Goal: Register for event/course

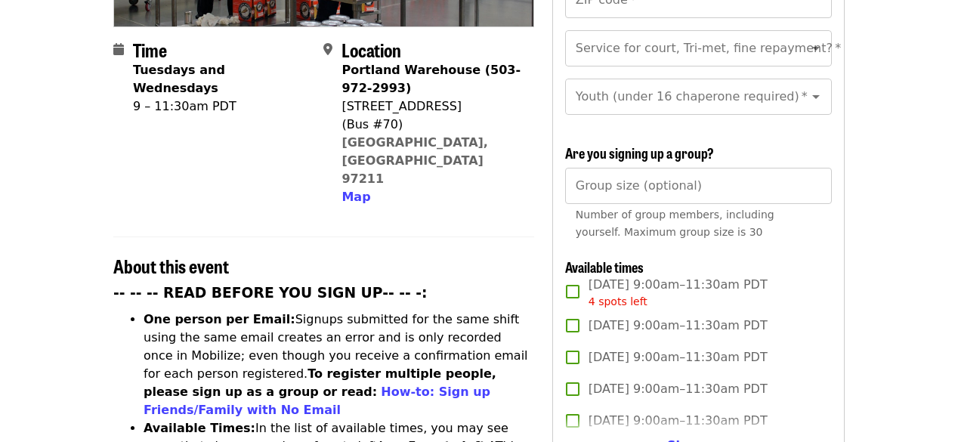
scroll to position [423, 0]
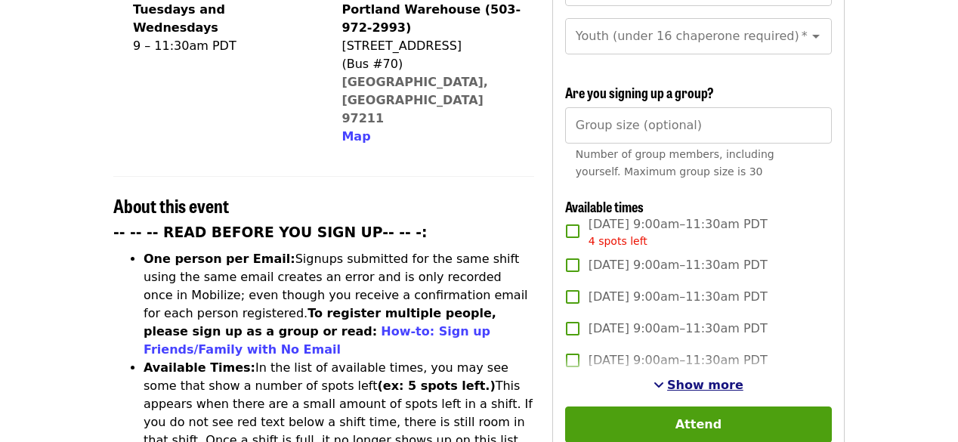
click at [701, 378] on span "Show more" at bounding box center [705, 385] width 76 height 14
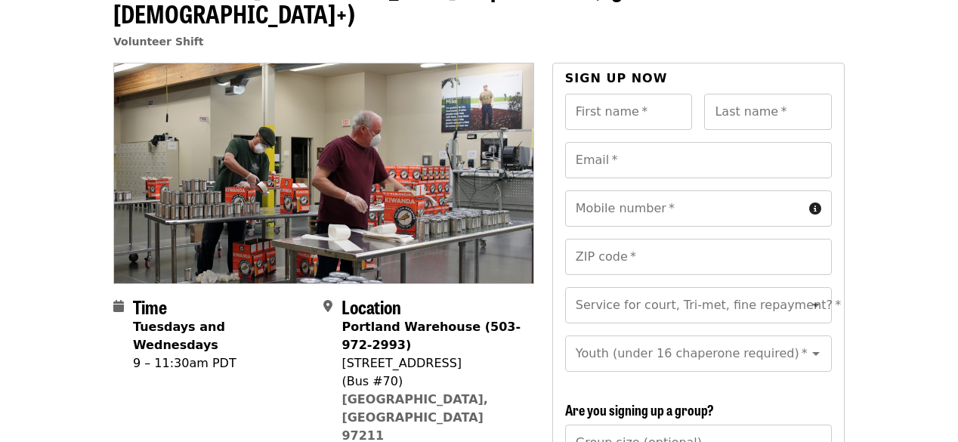
scroll to position [0, 0]
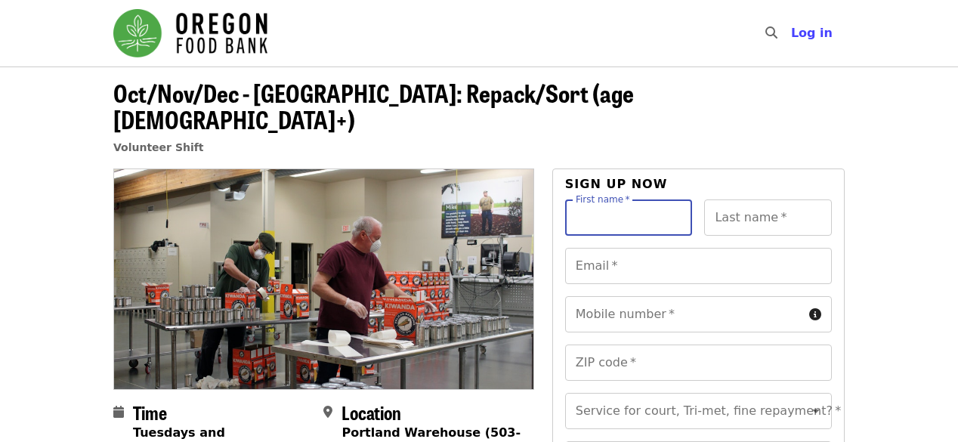
click at [590, 200] on input "First name   *" at bounding box center [629, 218] width 128 height 36
type input "*******"
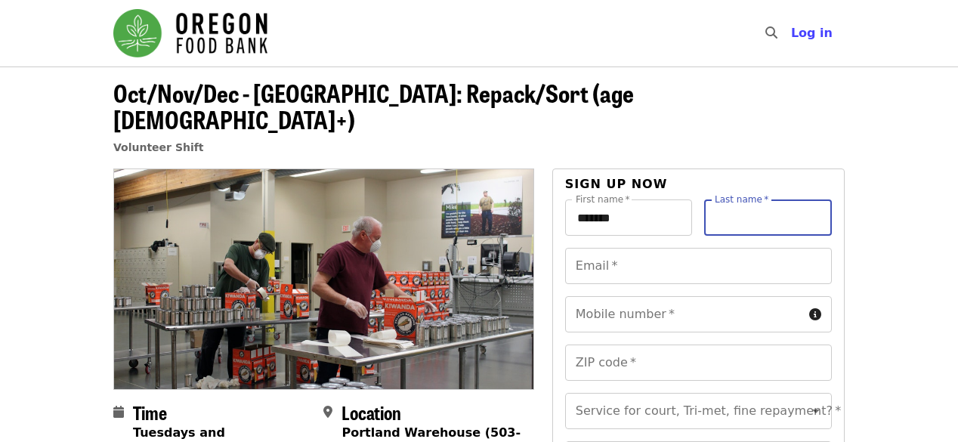
click at [720, 200] on input "Last name   *" at bounding box center [768, 218] width 128 height 36
type input "*******"
click at [810, 33] on span "Log in" at bounding box center [812, 33] width 42 height 14
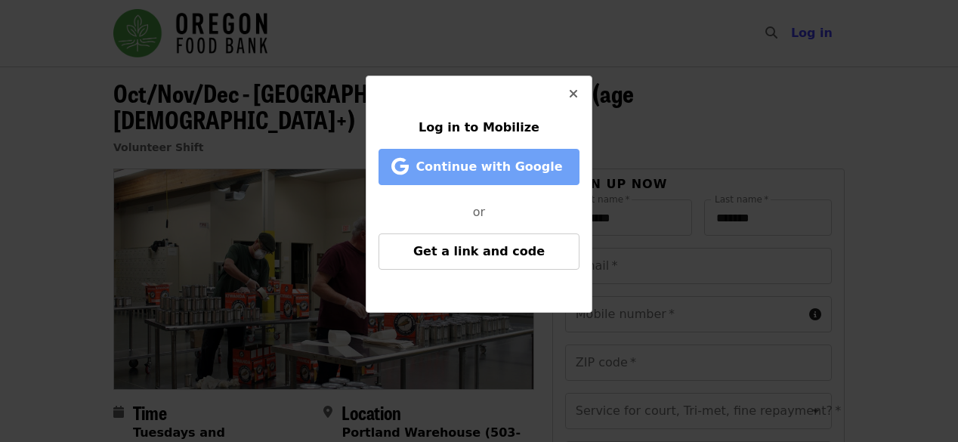
click at [462, 167] on span "Continue with Google" at bounding box center [489, 166] width 147 height 14
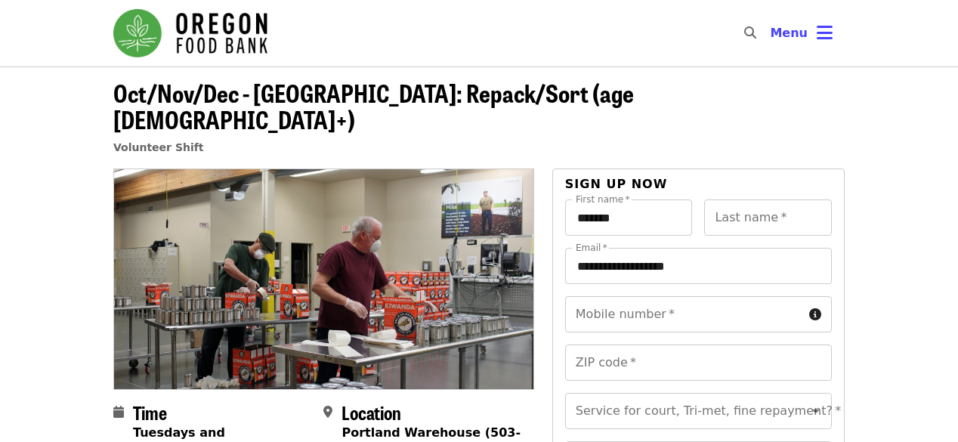
click at [630, 296] on input "Mobile number   *" at bounding box center [684, 314] width 238 height 36
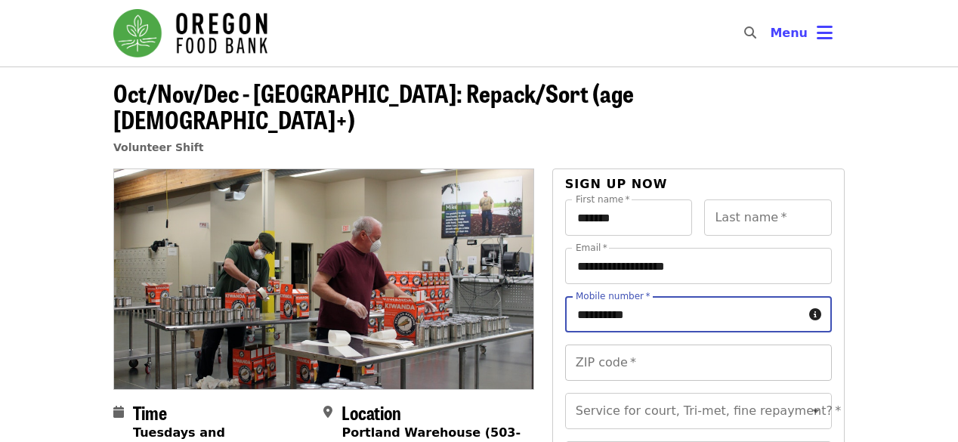
type input "**********"
click at [598, 345] on input "ZIP code   *" at bounding box center [698, 363] width 267 height 36
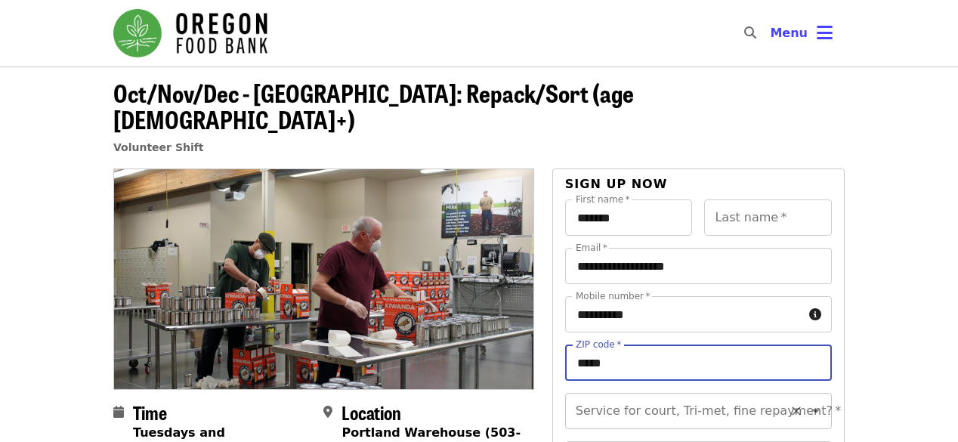
type input "*****"
click at [613, 397] on input "Service for court, Tri-met, fine repayment?   *" at bounding box center [680, 411] width 206 height 29
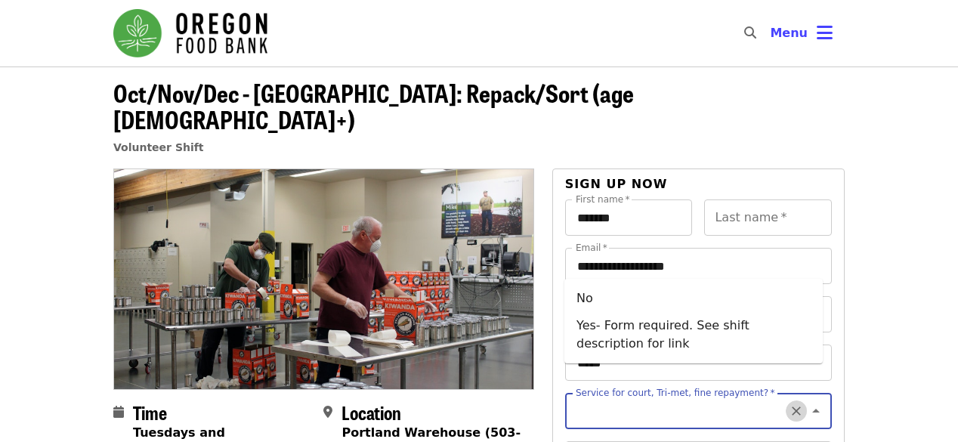
click at [789, 404] on icon "Clear" at bounding box center [796, 411] width 15 height 15
click at [792, 407] on icon "Clear" at bounding box center [796, 411] width 9 height 9
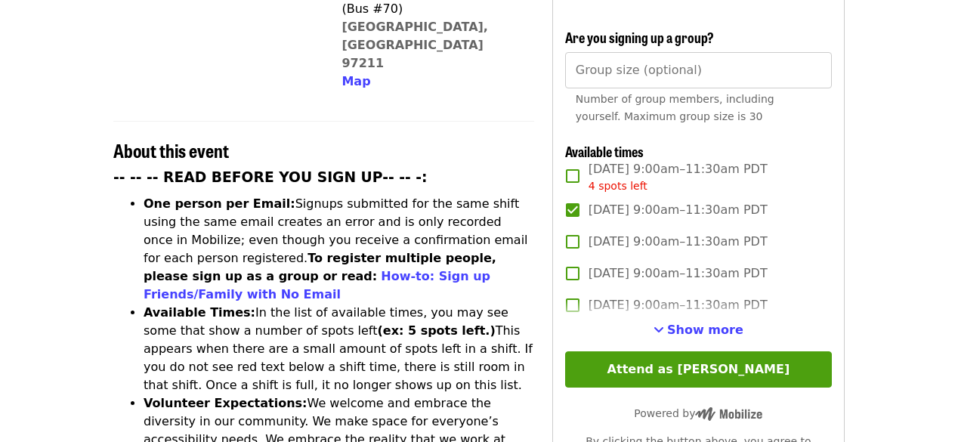
scroll to position [484, 0]
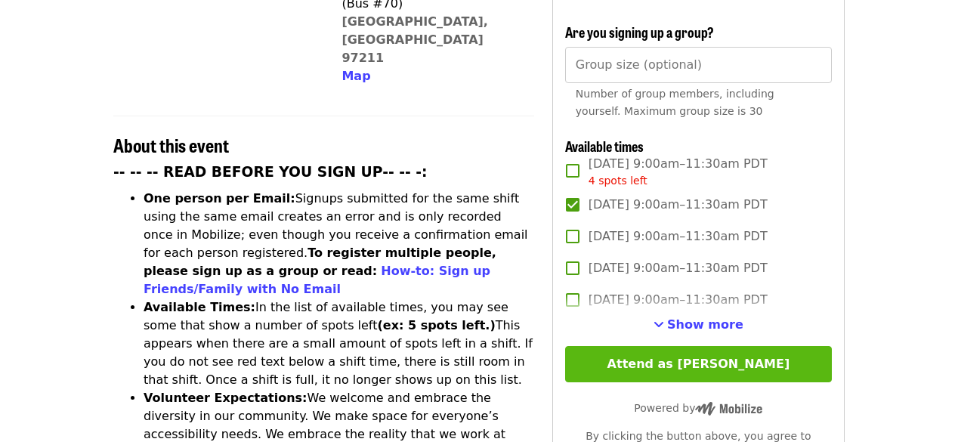
click at [675, 362] on button "Attend as Patrick" at bounding box center [698, 364] width 267 height 36
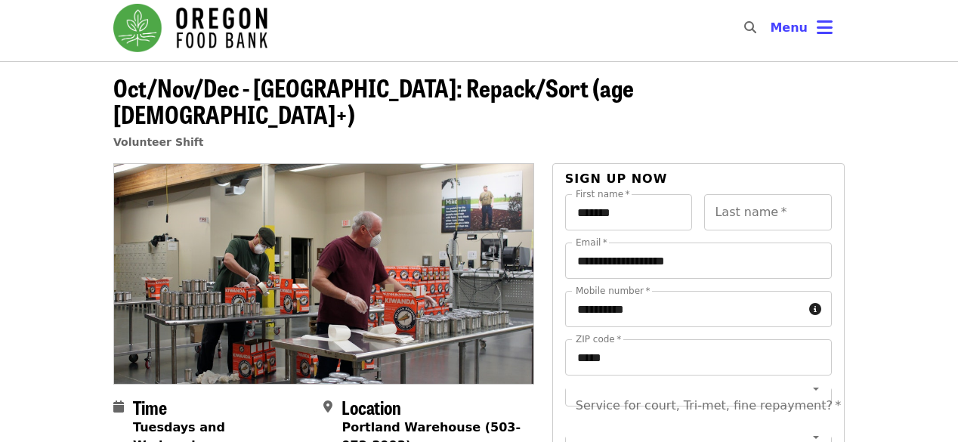
scroll to position [0, 0]
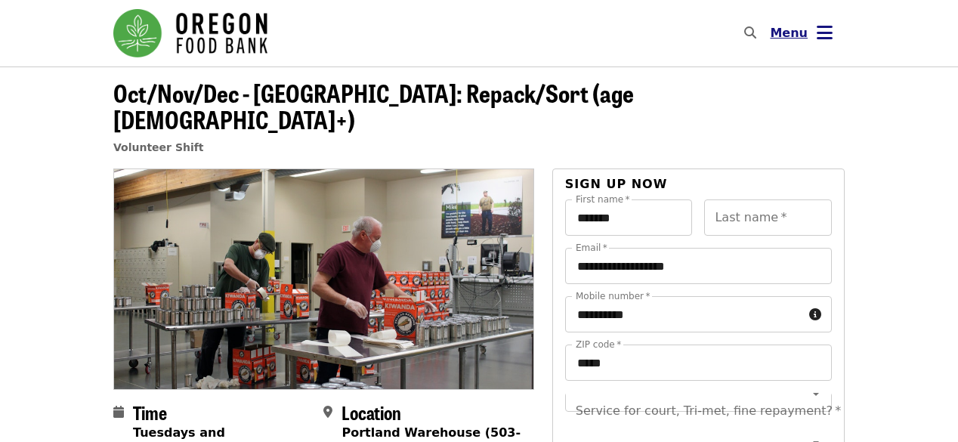
click at [786, 32] on span "Menu" at bounding box center [789, 33] width 38 height 14
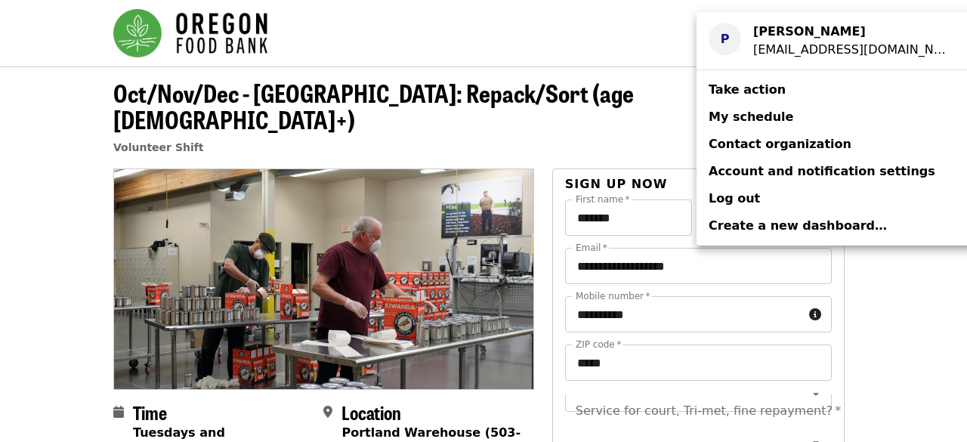
click at [775, 51] on div "pdglidden@gmail.com" at bounding box center [854, 50] width 200 height 18
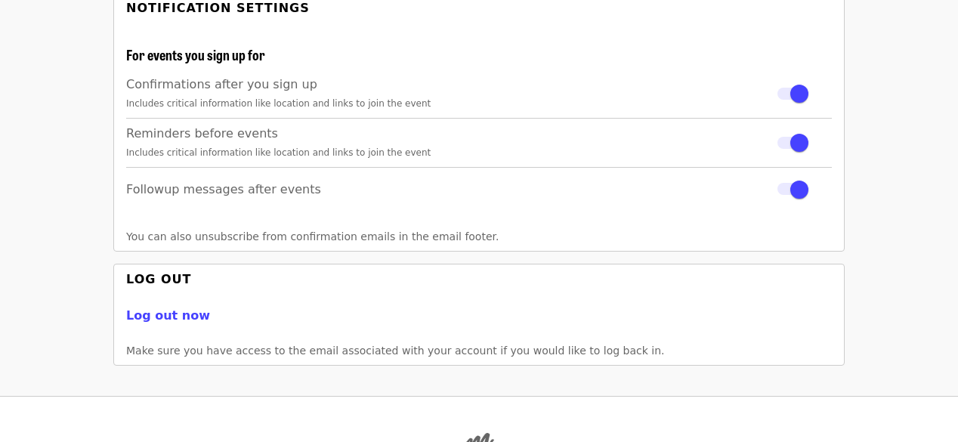
scroll to position [423, 0]
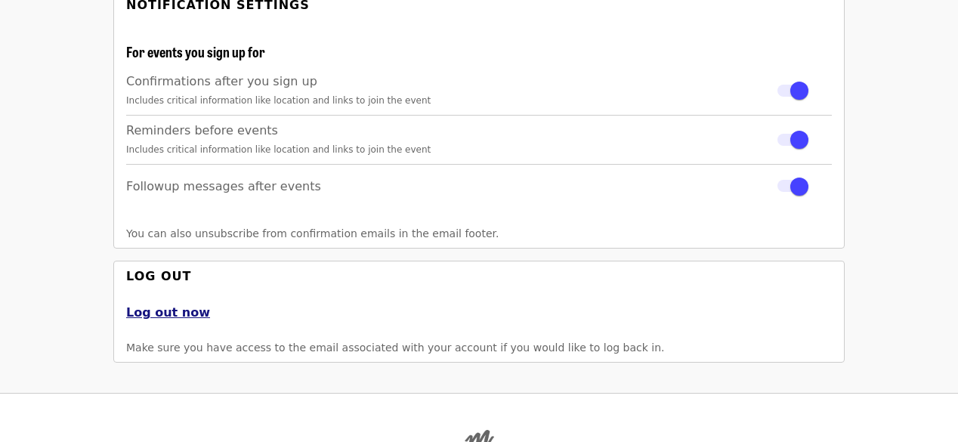
click at [154, 314] on button "Log out now" at bounding box center [168, 313] width 84 height 18
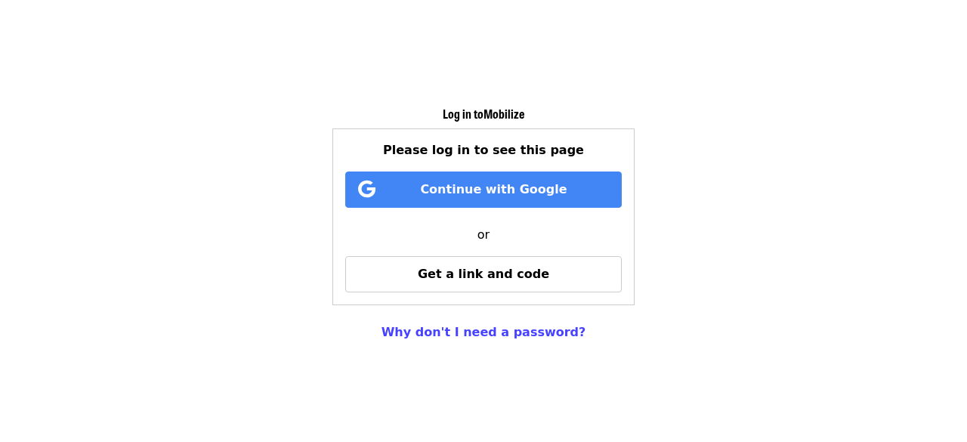
click at [471, 334] on link "Why don't I need a password?" at bounding box center [484, 332] width 205 height 14
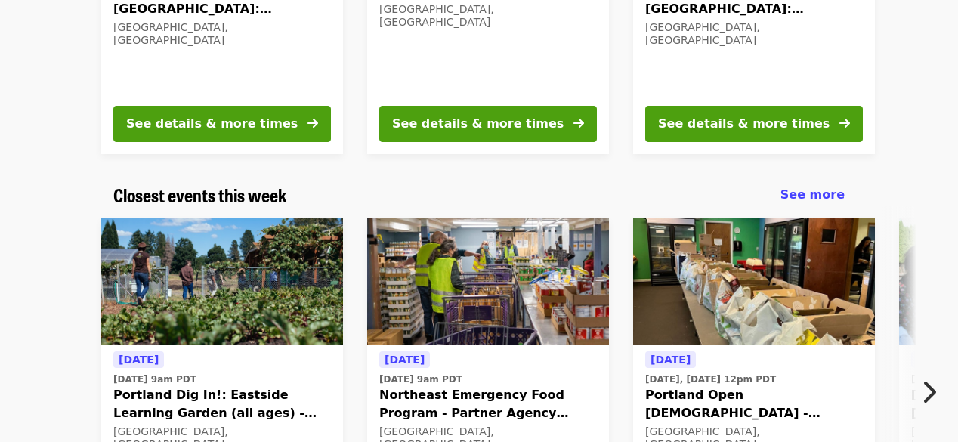
scroll to position [363, 0]
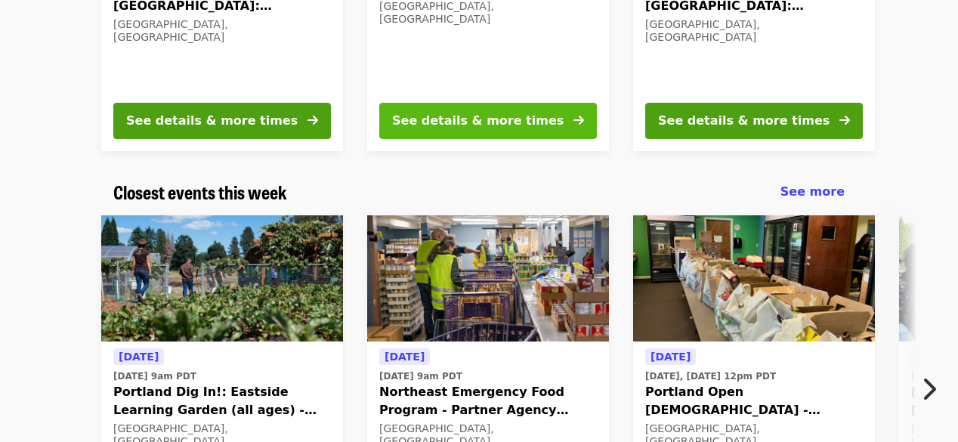
click at [507, 124] on div "See details & more times" at bounding box center [478, 121] width 172 height 18
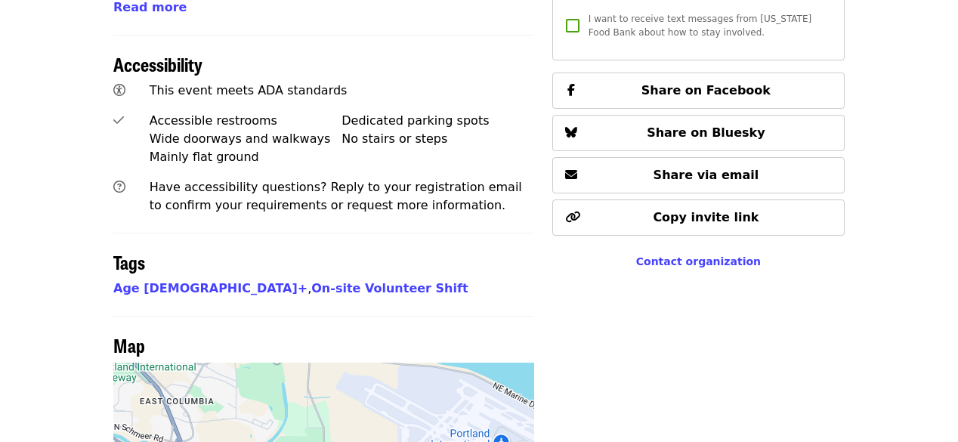
scroll to position [995, 0]
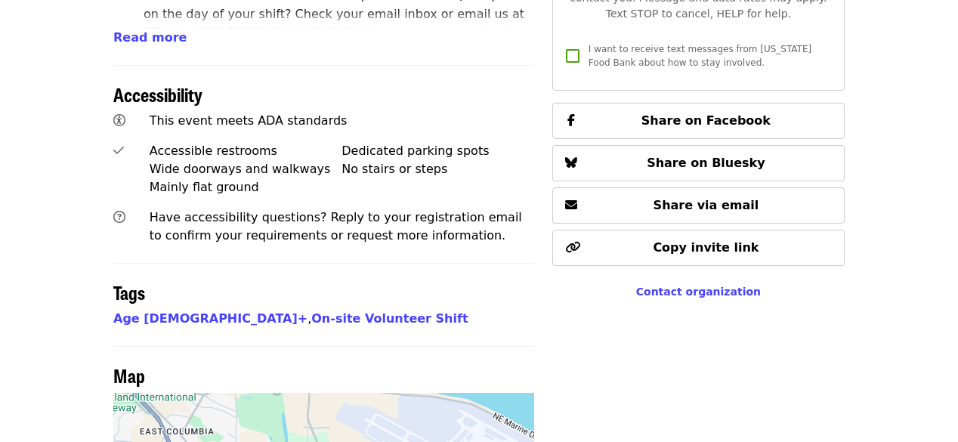
drag, startPoint x: 444, startPoint y: 105, endPoint x: 354, endPoint y: 224, distance: 149.4
click at [354, 282] on h2 "Tags" at bounding box center [323, 293] width 421 height 22
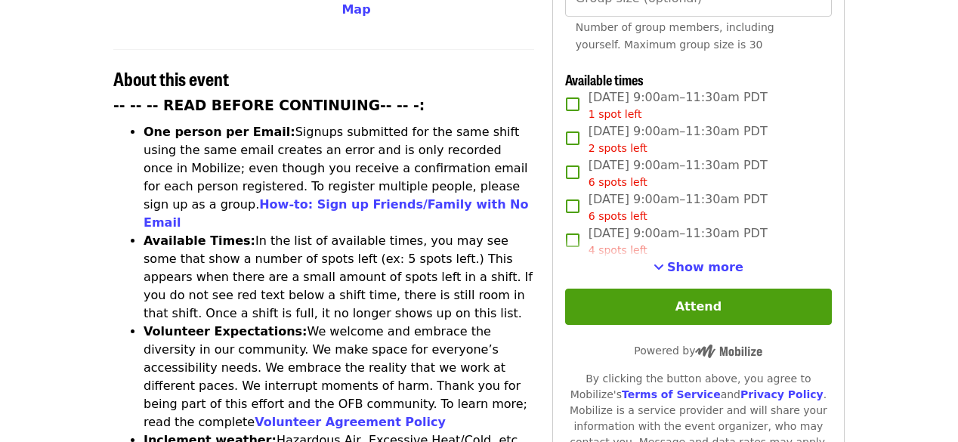
scroll to position [571, 0]
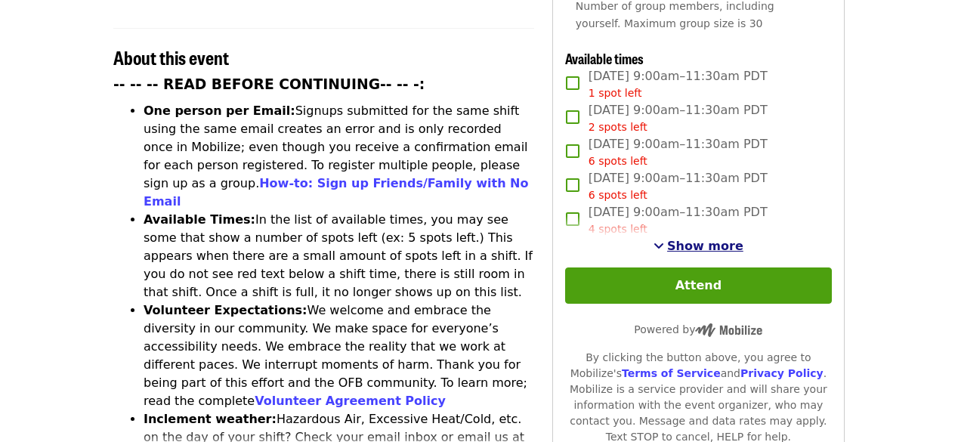
click at [689, 239] on span "Show more" at bounding box center [705, 246] width 76 height 14
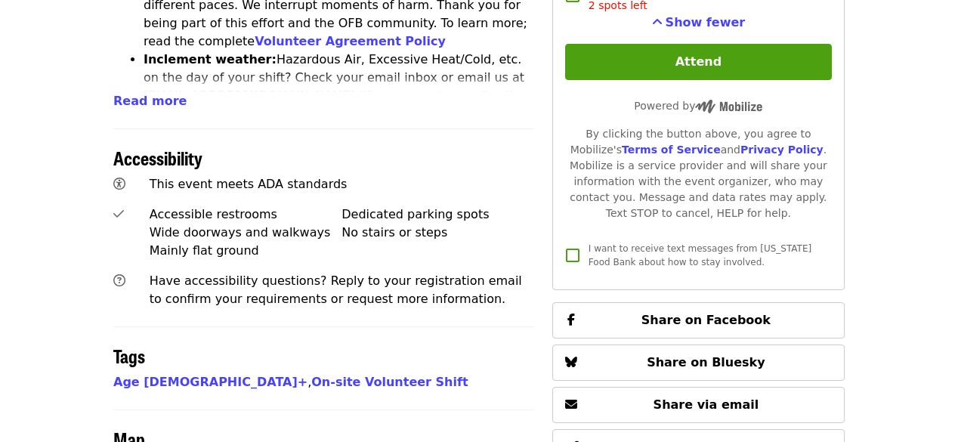
scroll to position [1028, 0]
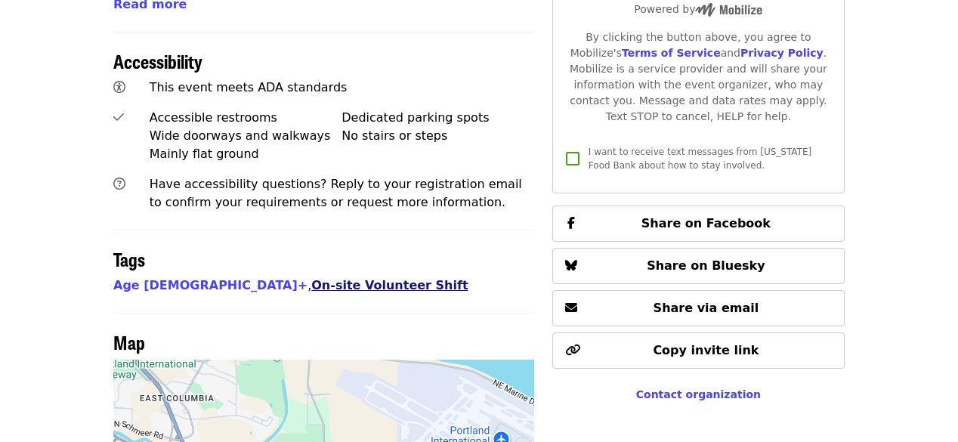
click at [311, 278] on link "On-site Volunteer Shift" at bounding box center [389, 285] width 156 height 14
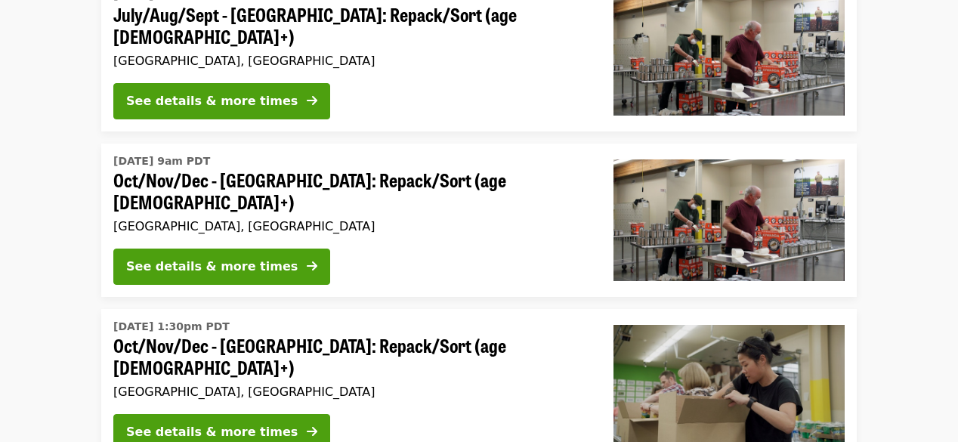
scroll to position [544, 0]
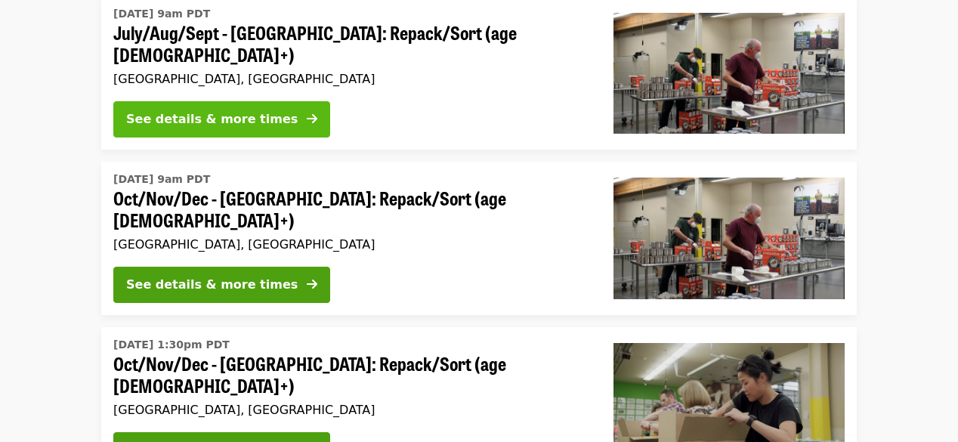
click at [162, 110] on div "See details & more times" at bounding box center [212, 119] width 172 height 18
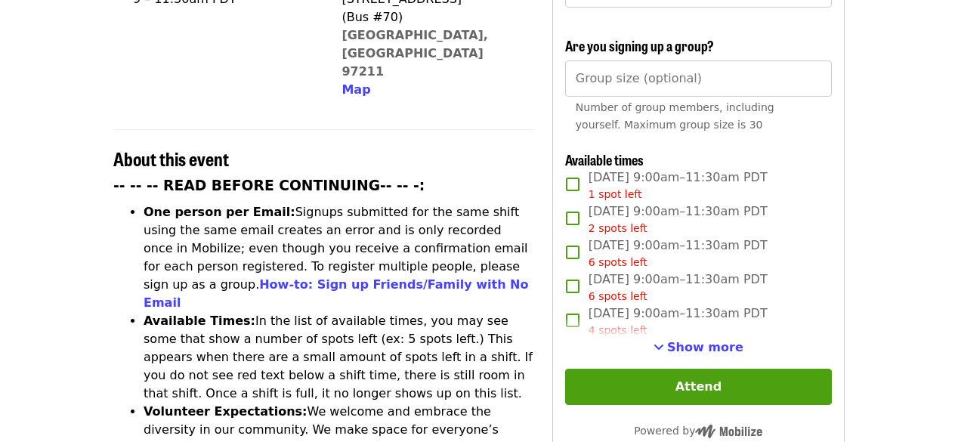
scroll to position [484, 0]
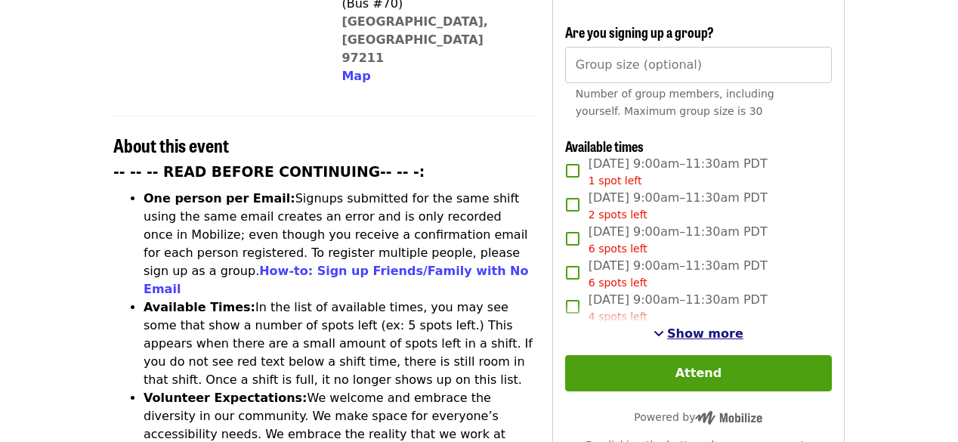
click at [686, 327] on span "Show more" at bounding box center [705, 334] width 76 height 14
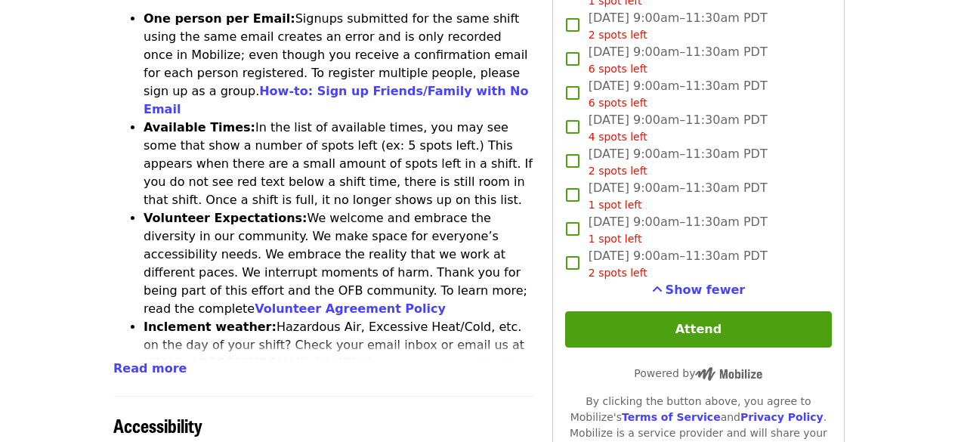
scroll to position [665, 0]
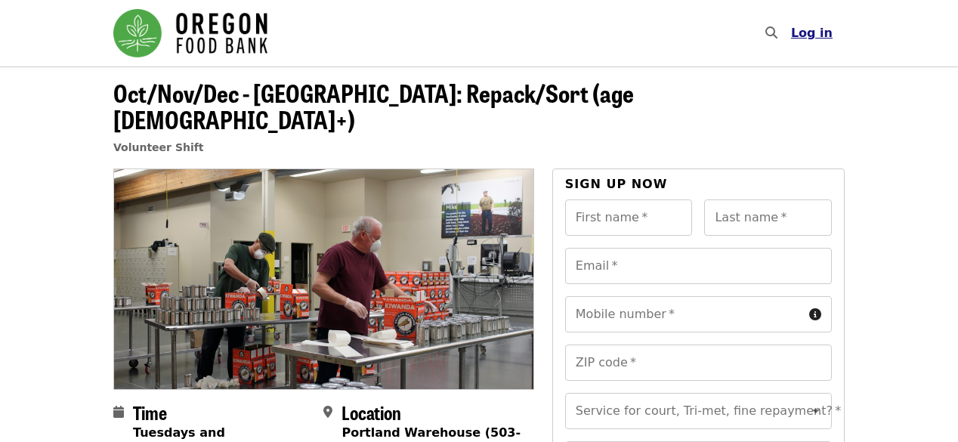
click at [810, 39] on span "Log in" at bounding box center [812, 33] width 42 height 14
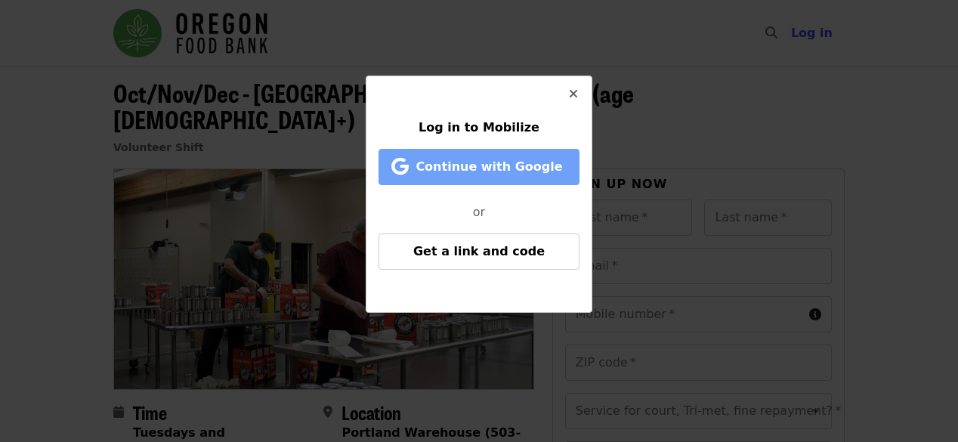
click at [492, 163] on span "Continue with Google" at bounding box center [489, 166] width 147 height 14
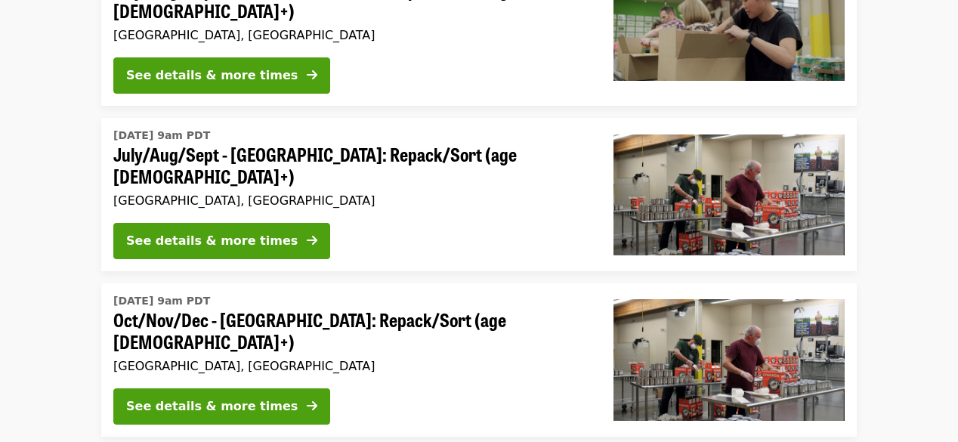
scroll to position [423, 0]
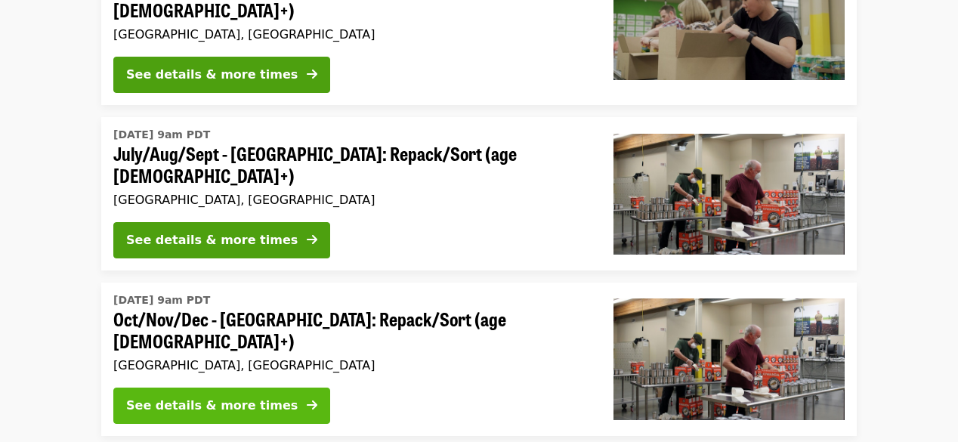
click at [218, 397] on div "See details & more times" at bounding box center [212, 406] width 172 height 18
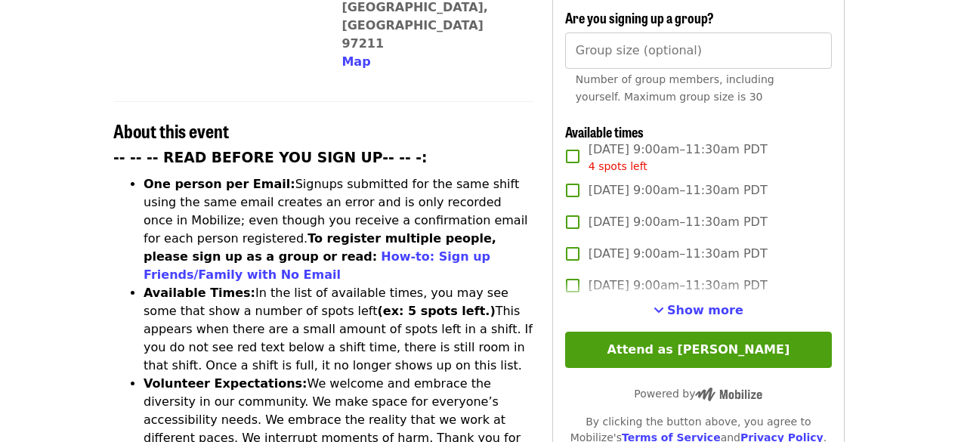
scroll to position [484, 0]
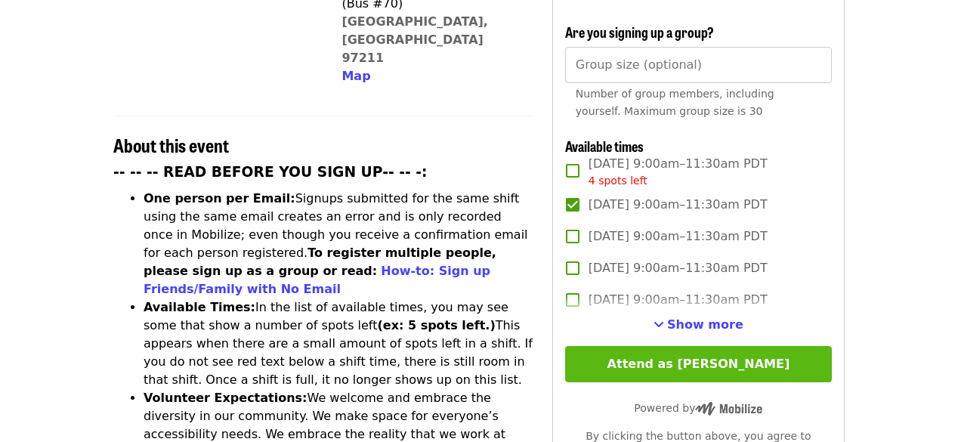
click at [673, 353] on button "Attend as [PERSON_NAME]" at bounding box center [698, 364] width 267 height 36
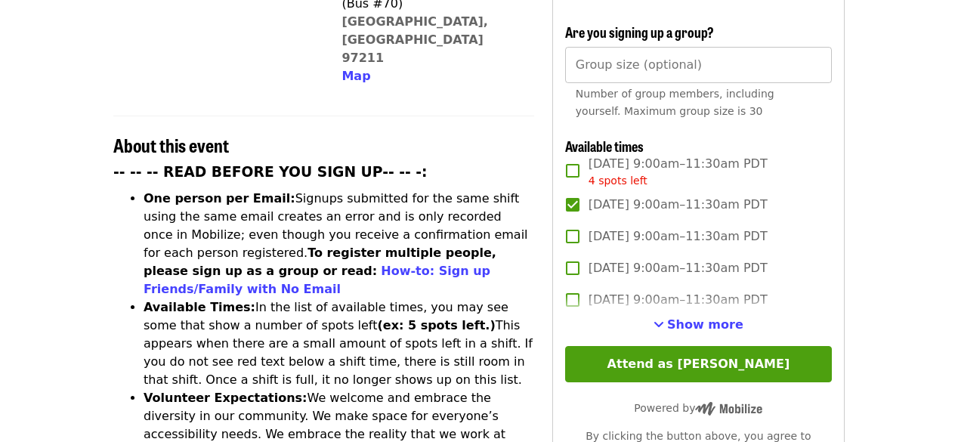
scroll to position [172, 0]
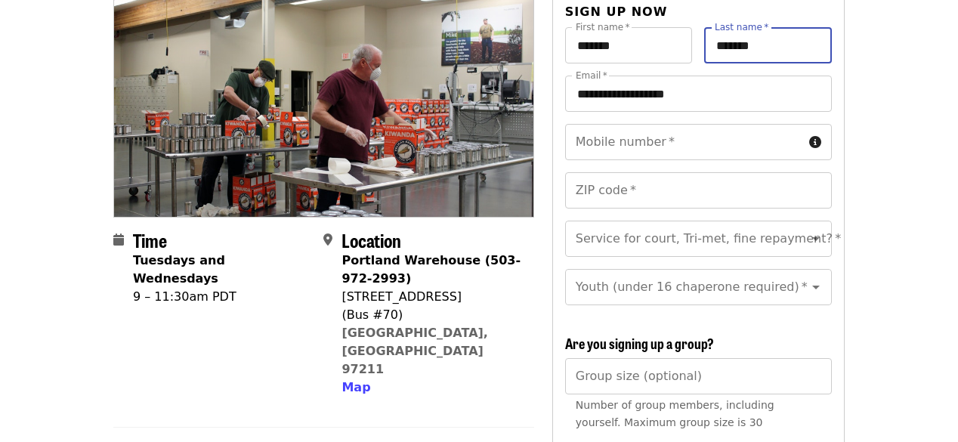
click at [730, 27] on input "*******" at bounding box center [768, 45] width 128 height 36
type input "*******"
click at [686, 124] on input "Mobile number   *" at bounding box center [684, 142] width 238 height 36
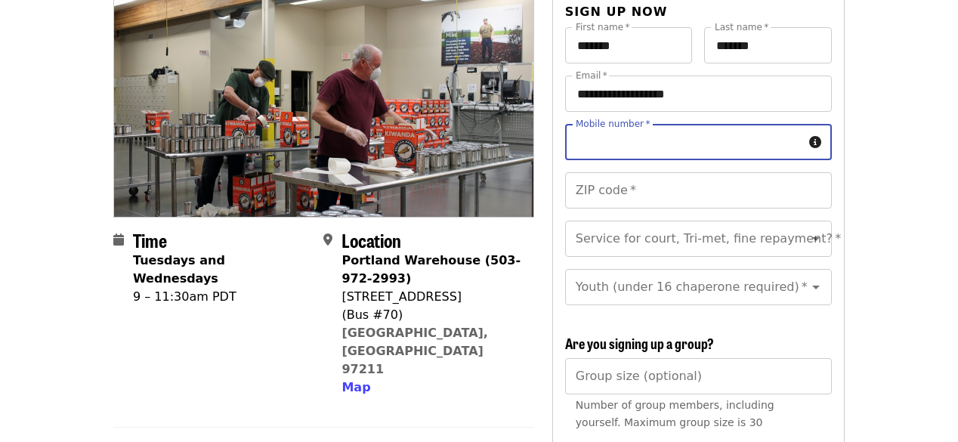
type input "**********"
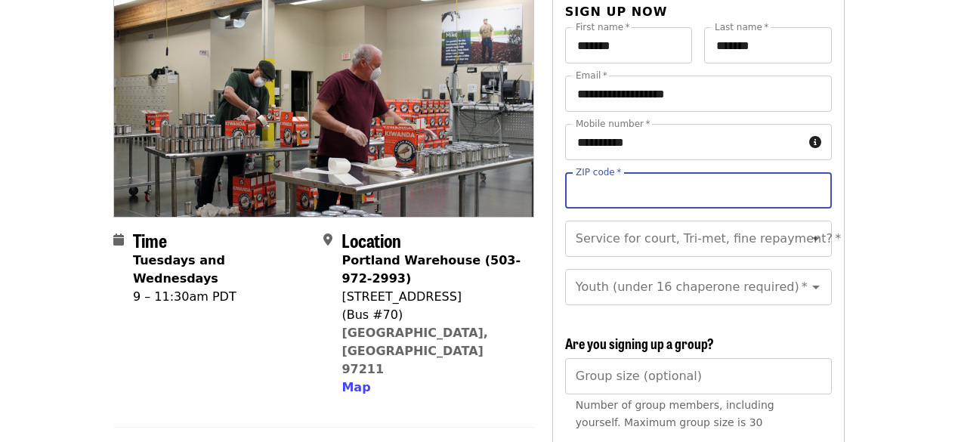
click at [662, 172] on input "ZIP code   *" at bounding box center [698, 190] width 267 height 36
type input "*****"
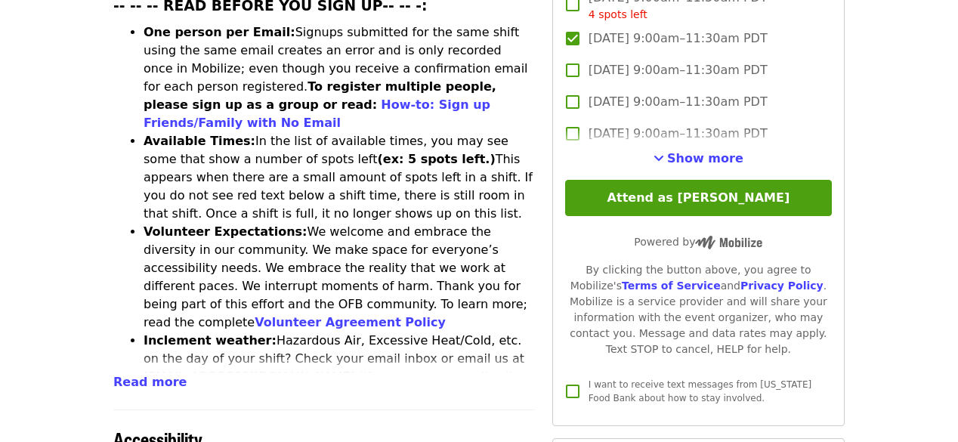
scroll to position [656, 0]
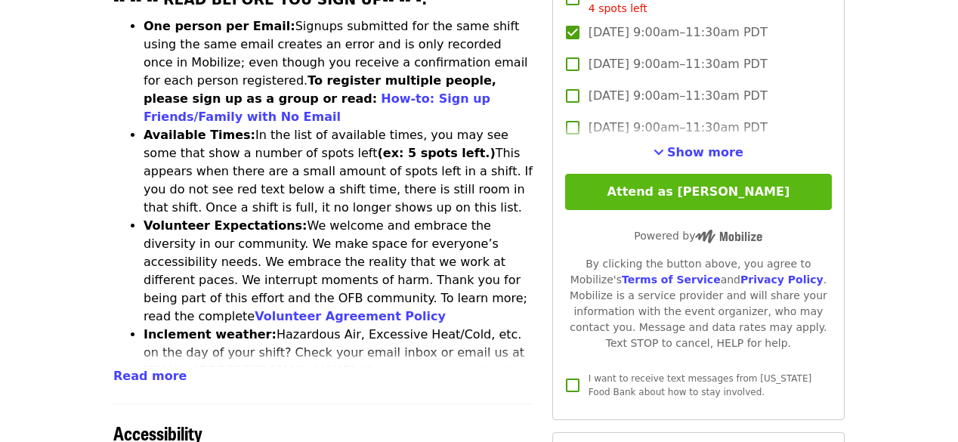
click at [703, 183] on button "Attend as [PERSON_NAME]" at bounding box center [698, 192] width 267 height 36
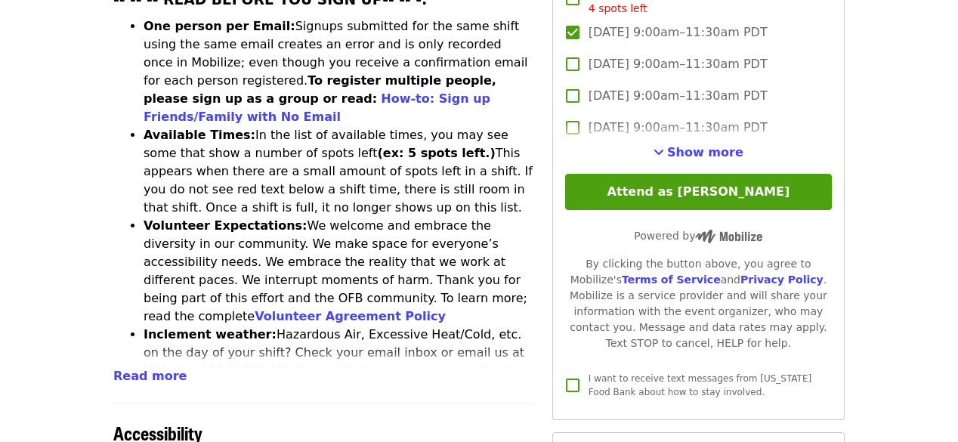
scroll to position [370, 0]
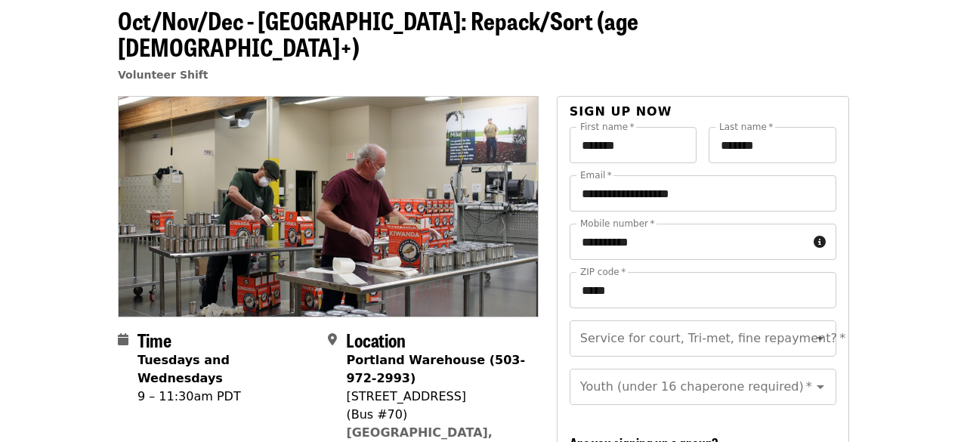
scroll to position [0, 0]
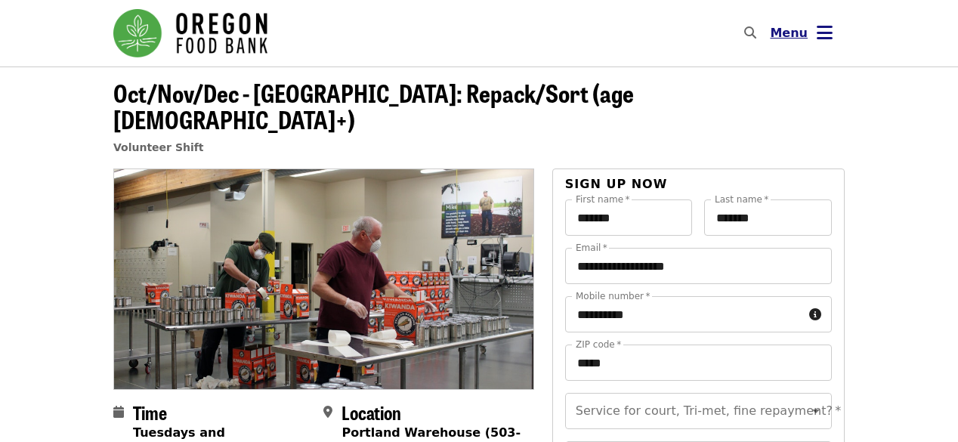
drag, startPoint x: 910, startPoint y: 46, endPoint x: 823, endPoint y: 42, distance: 87.0
click at [823, 42] on icon "bars icon" at bounding box center [825, 33] width 16 height 22
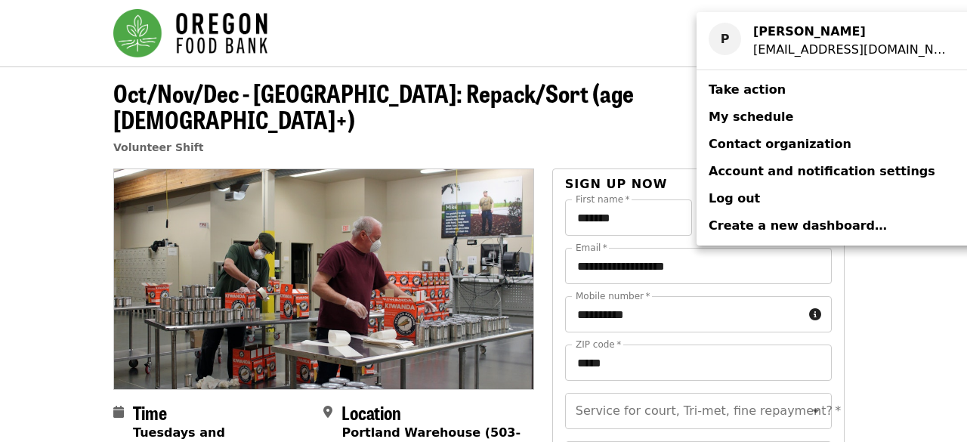
click at [774, 118] on span "My schedule" at bounding box center [751, 117] width 85 height 14
